Goal: Go to known website

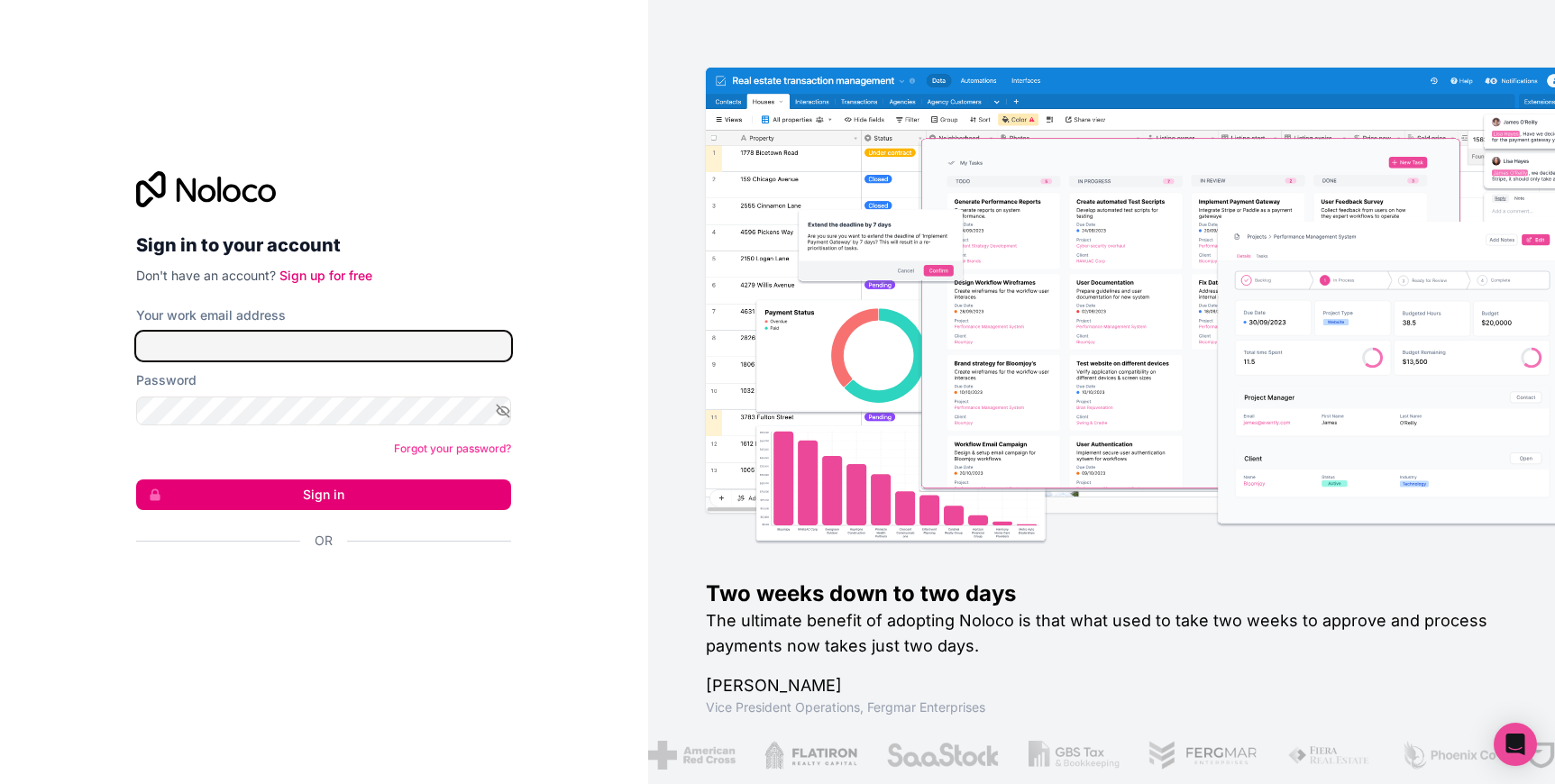
click at [345, 344] on input "Your work email address" at bounding box center [323, 347] width 375 height 29
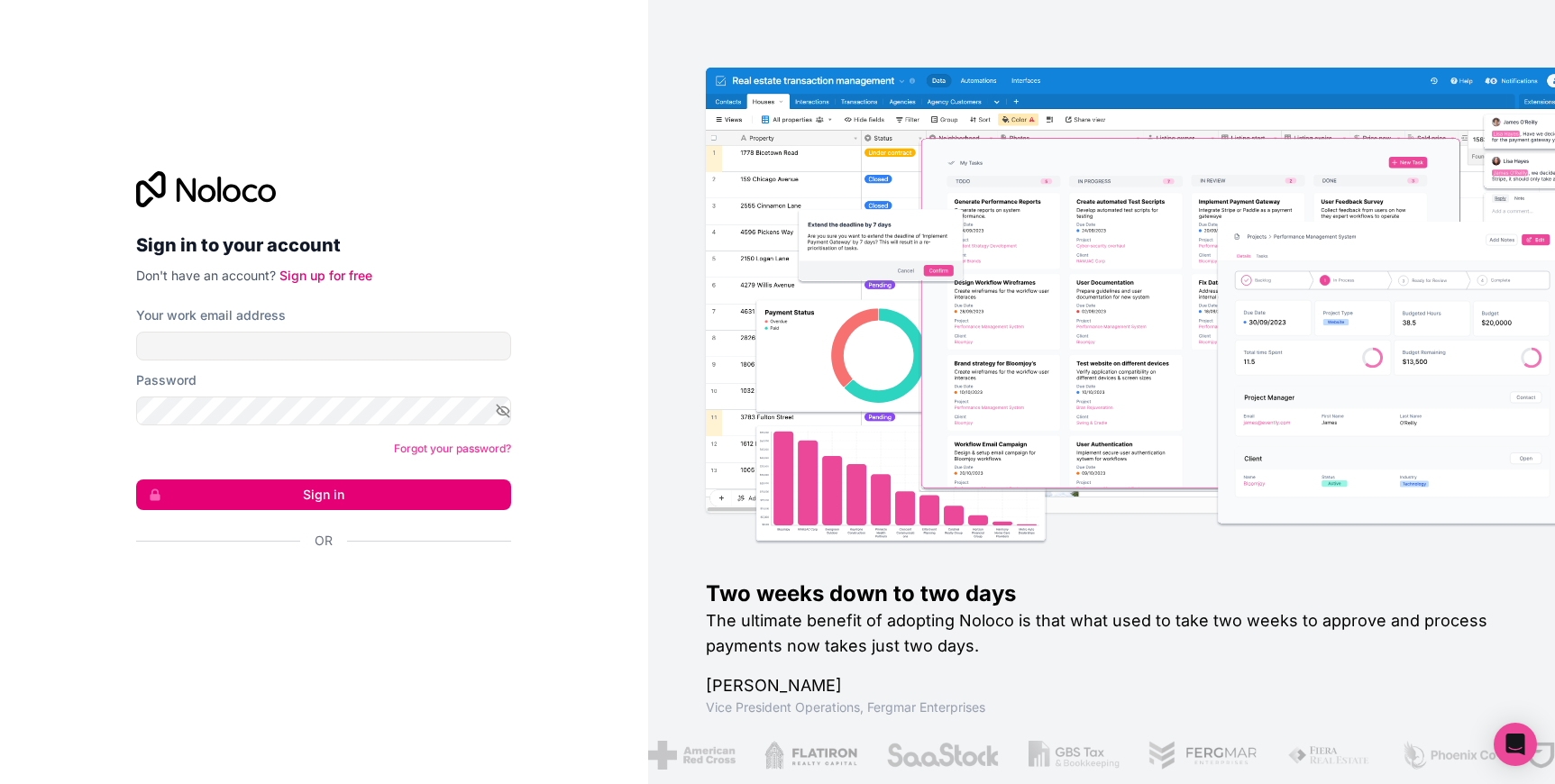
click at [241, 365] on form "Your work email address Password Forgot your password? Sign in Or" at bounding box center [323, 460] width 375 height 307
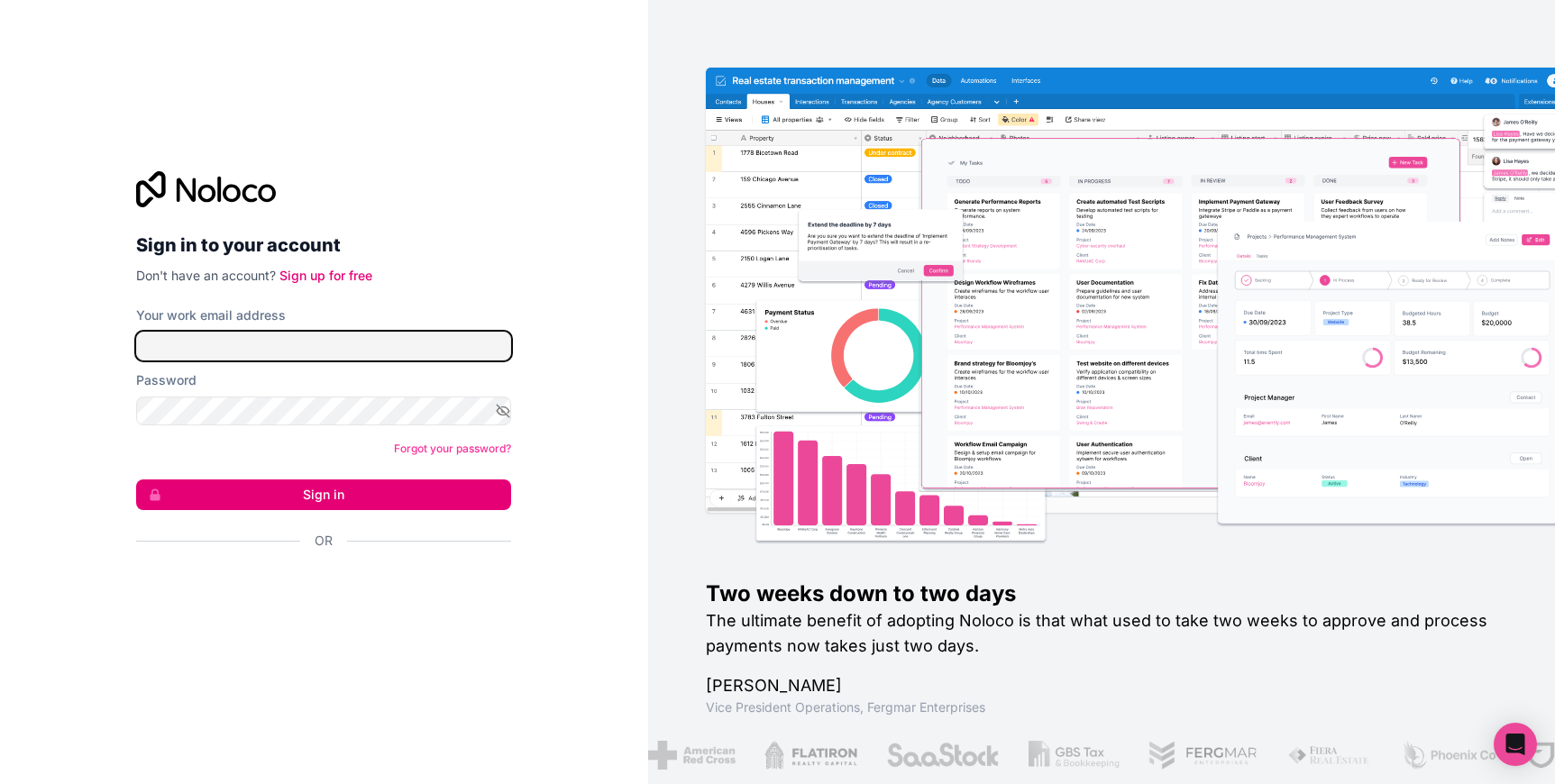
click at [240, 354] on input "Your work email address" at bounding box center [323, 347] width 375 height 29
type input "**********"
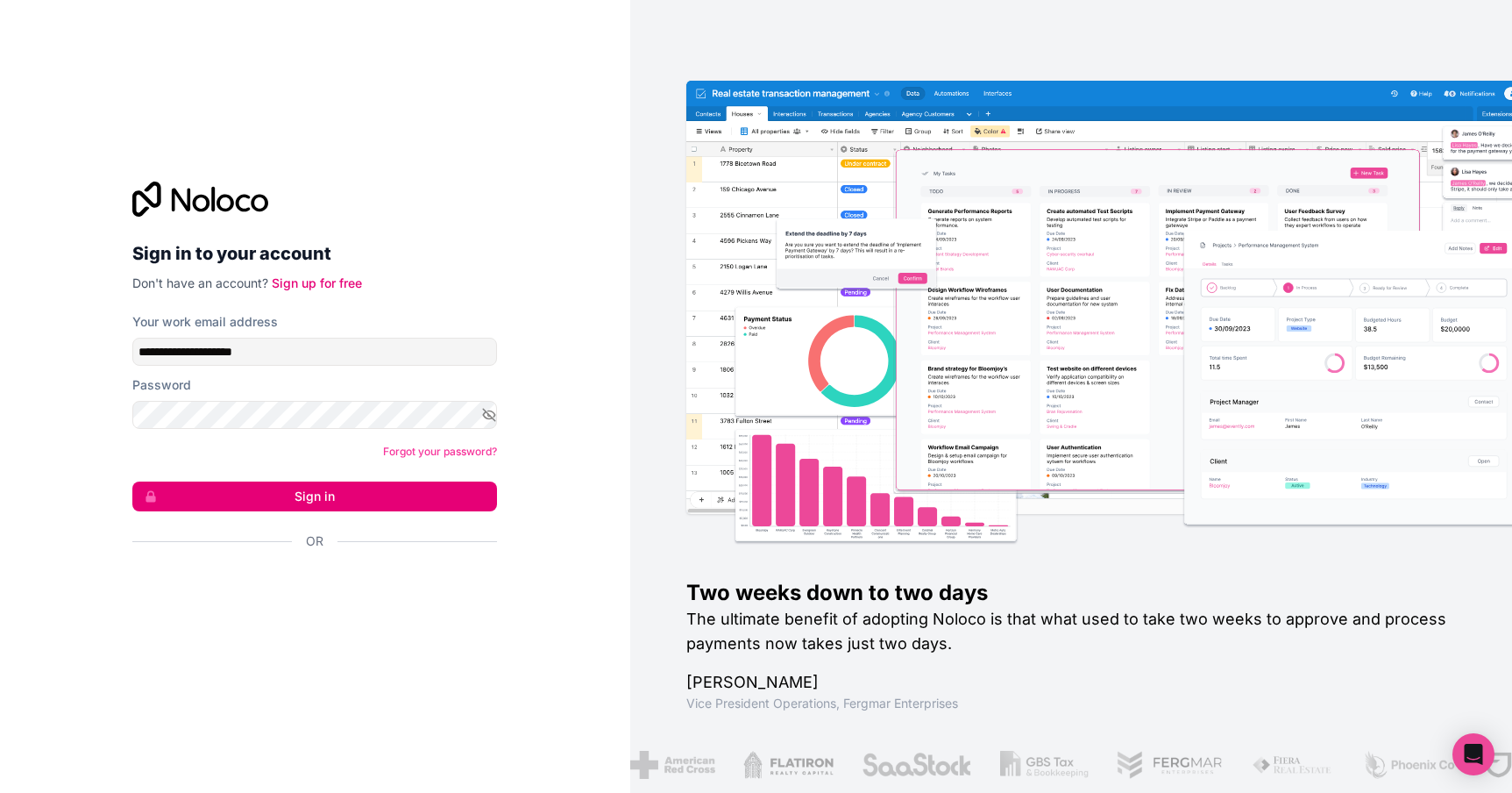
click at [377, 504] on button "Sign in" at bounding box center [315, 496] width 365 height 29
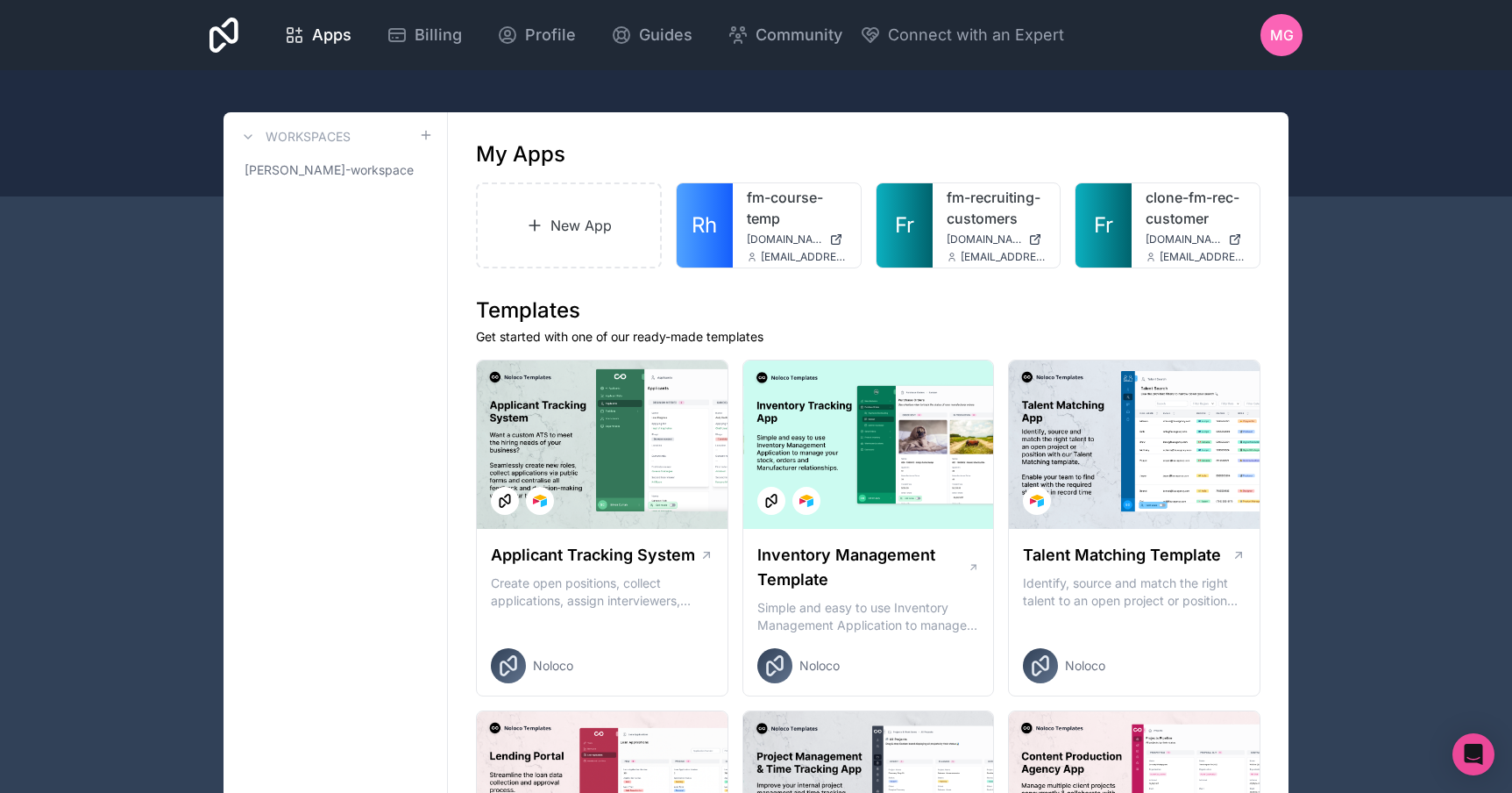
click at [1258, 73] on div at bounding box center [756, 133] width 1512 height 126
click at [515, 105] on div at bounding box center [756, 133] width 1512 height 126
click at [971, 229] on div "fm-recruiting-customers fm-recruiting-customers.noloco.co info@fm-recruiting.de" at bounding box center [997, 225] width 128 height 84
click at [0, 0] on div at bounding box center [0, 0] width 0 height 0
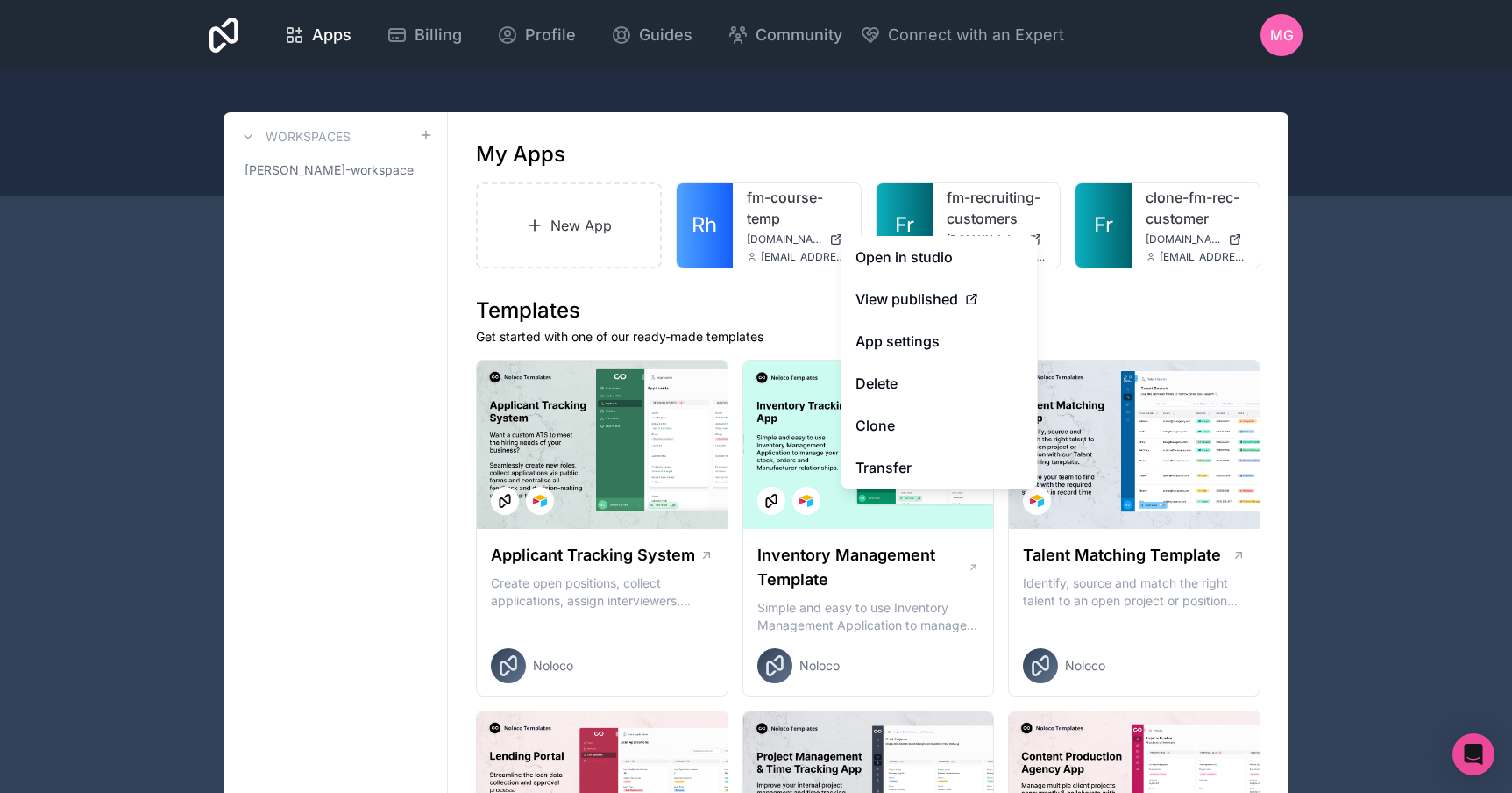
click at [945, 298] on span "View published" at bounding box center [907, 298] width 102 height 21
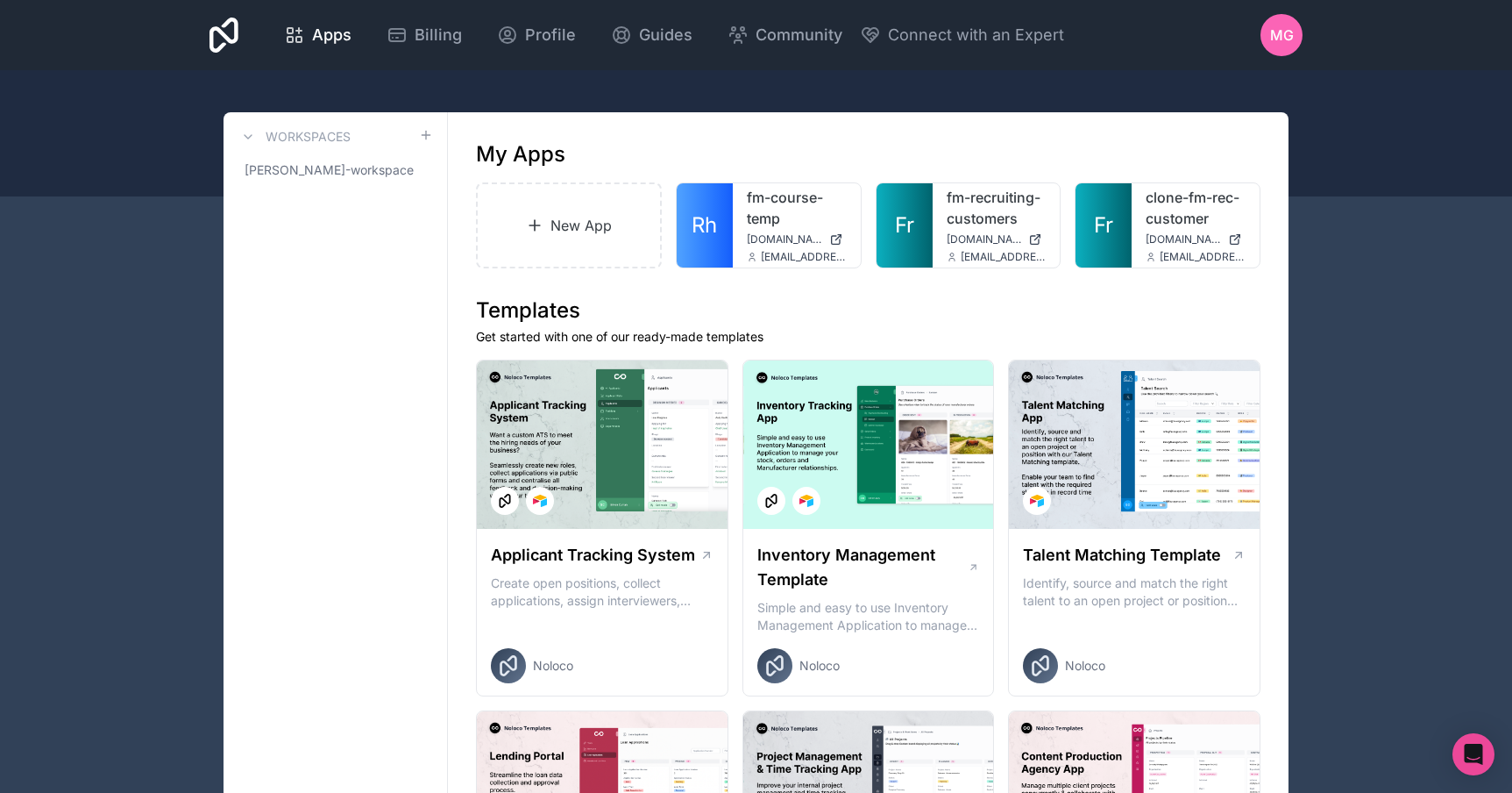
click at [988, 228] on link "fm-recruiting-customers" at bounding box center [996, 207] width 99 height 42
click at [777, 221] on link "fm-course-temp" at bounding box center [796, 207] width 99 height 42
click at [956, 227] on link "fm-recruiting-customers" at bounding box center [996, 207] width 99 height 42
